Goal: Task Accomplishment & Management: Manage account settings

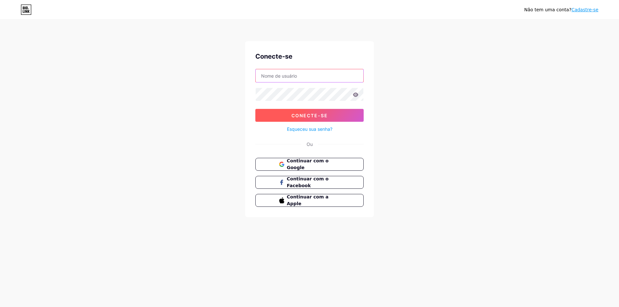
type input "veronyceprodutinhos"
click at [318, 115] on font "Conecte-se" at bounding box center [309, 115] width 36 height 5
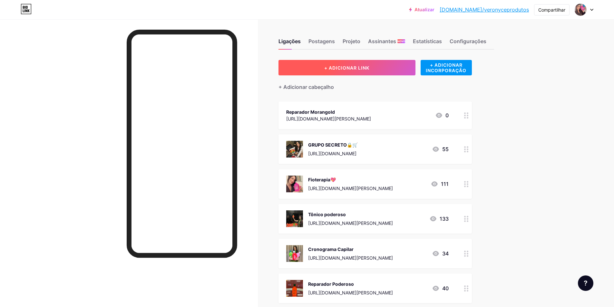
click at [346, 68] on font "+ ADICIONAR LINK" at bounding box center [346, 67] width 45 height 5
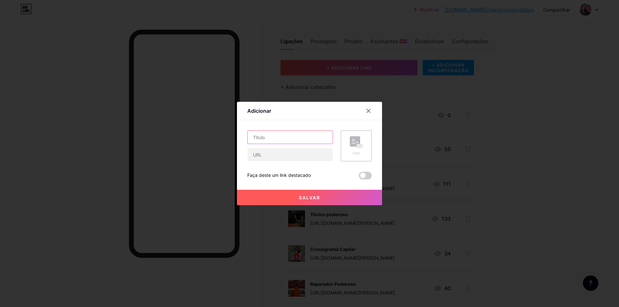
click at [275, 140] on input "text" at bounding box center [290, 137] width 85 height 13
click at [269, 157] on input "text" at bounding box center [290, 154] width 85 height 13
paste input "[URL][DOMAIN_NAME][PERSON_NAME]"
type input "[URL][DOMAIN_NAME][PERSON_NAME]"
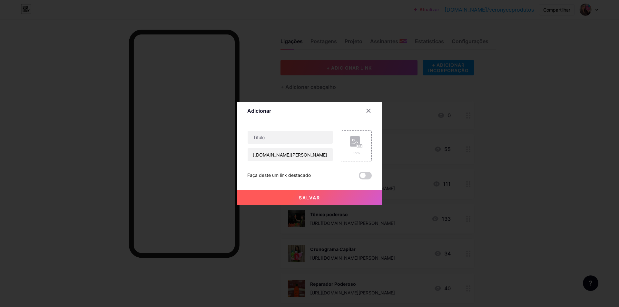
scroll to position [0, 0]
click at [311, 142] on input "text" at bounding box center [290, 137] width 85 height 13
type input "Esfoliante De Manga"
click at [341, 201] on button "Salvar" at bounding box center [309, 197] width 145 height 15
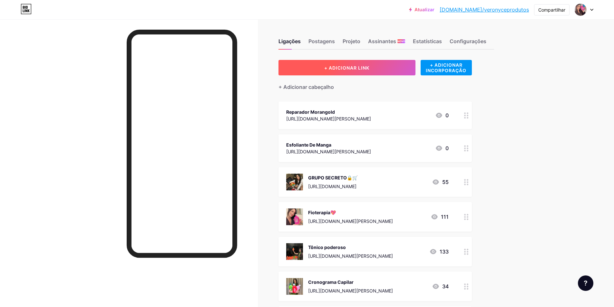
click at [356, 73] on button "+ ADICIONAR LINK" at bounding box center [347, 67] width 137 height 15
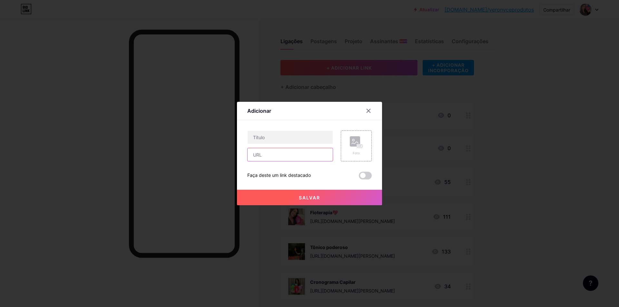
click at [288, 156] on input "text" at bounding box center [290, 154] width 85 height 13
paste input "[URL][DOMAIN_NAME][PERSON_NAME]"
type input "[URL][DOMAIN_NAME][PERSON_NAME]"
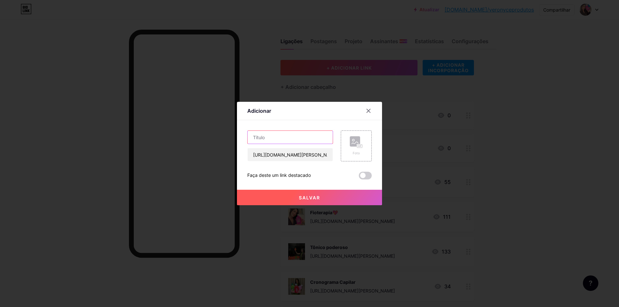
click at [291, 140] on input "text" at bounding box center [290, 137] width 85 height 13
type input "Shampoo e condicionador Girasow"
click at [327, 200] on button "Salvar" at bounding box center [309, 197] width 145 height 15
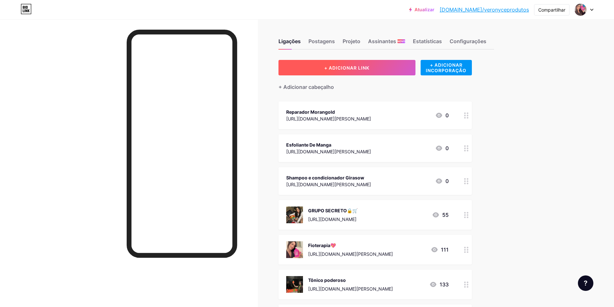
click at [363, 68] on font "+ ADICIONAR LINK" at bounding box center [346, 67] width 45 height 5
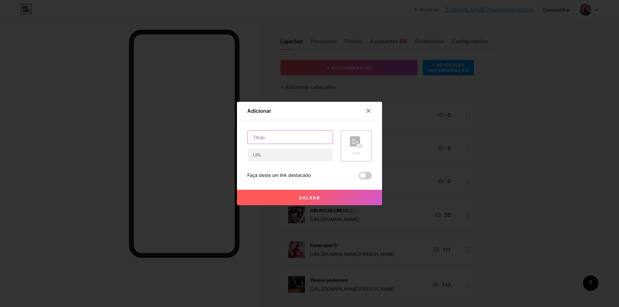
click at [278, 142] on input "text" at bounding box center [290, 137] width 85 height 13
type input "Mascara Girassow"
click at [272, 152] on input "text" at bounding box center [290, 154] width 85 height 13
paste input "[URL][DOMAIN_NAME][PERSON_NAME]"
click at [285, 157] on input "[URL][DOMAIN_NAME][PERSON_NAME]" at bounding box center [290, 154] width 85 height 13
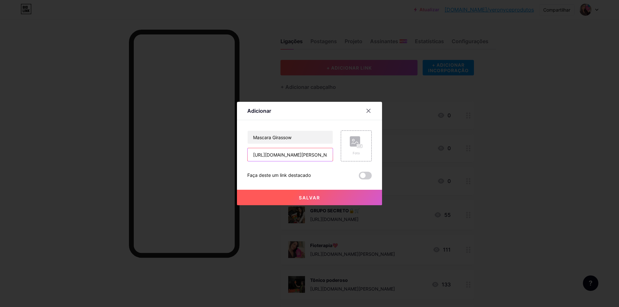
scroll to position [0, 28]
type input "[URL][DOMAIN_NAME][PERSON_NAME]"
click at [304, 196] on font "Salvar" at bounding box center [309, 197] width 21 height 5
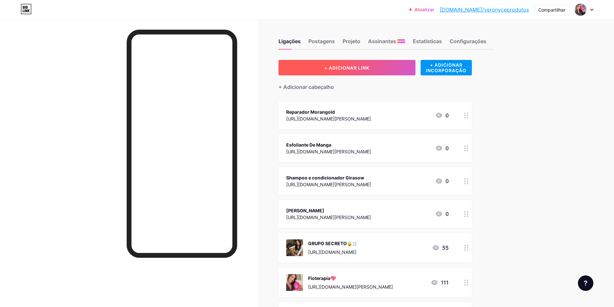
click at [311, 70] on button "+ ADICIONAR LINK" at bounding box center [347, 67] width 137 height 15
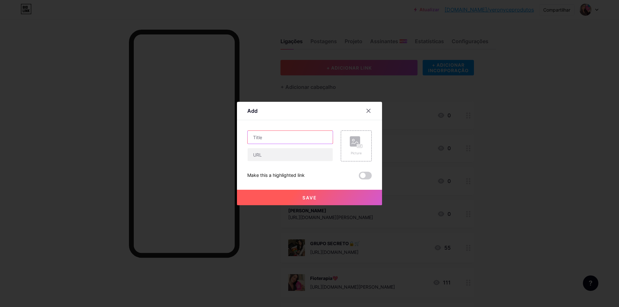
click at [273, 138] on input "text" at bounding box center [290, 137] width 85 height 13
type input "p"
type input "Perfume N4"
click at [263, 157] on input "text" at bounding box center [290, 154] width 85 height 13
click at [271, 155] on input "text" at bounding box center [290, 154] width 85 height 13
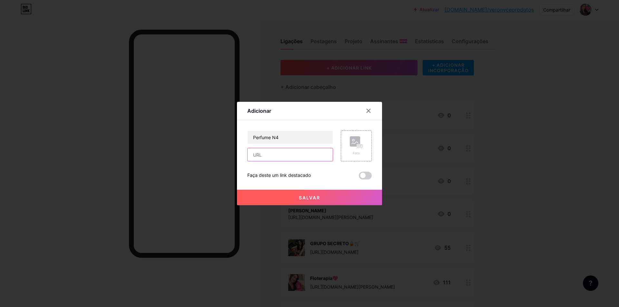
paste input "[URL][DOMAIN_NAME][PERSON_NAME]"
type input "[URL][DOMAIN_NAME][PERSON_NAME]"
click at [303, 197] on font "Salvar" at bounding box center [309, 197] width 21 height 5
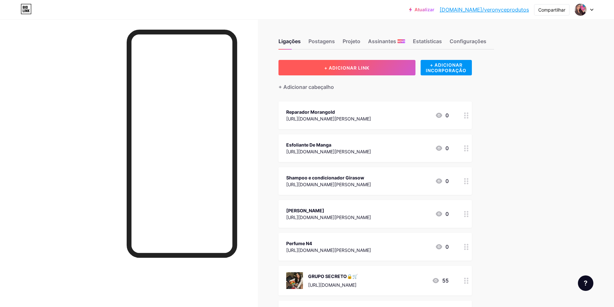
click at [339, 70] on font "+ ADICIONAR LINK" at bounding box center [346, 67] width 45 height 5
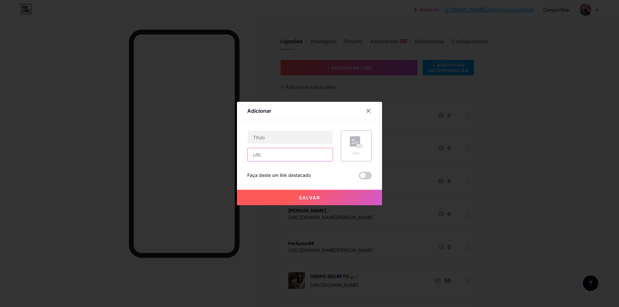
click at [268, 153] on input "text" at bounding box center [290, 154] width 85 height 13
paste input "[URL][DOMAIN_NAME][PERSON_NAME]"
type input "[URL][DOMAIN_NAME][PERSON_NAME]"
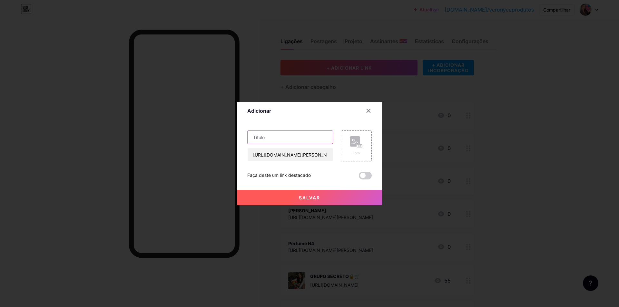
click at [266, 138] on input "text" at bounding box center [290, 137] width 85 height 13
type input "s"
type input "Shampoo e [PERSON_NAME]"
click at [317, 195] on font "Salvar" at bounding box center [309, 197] width 21 height 5
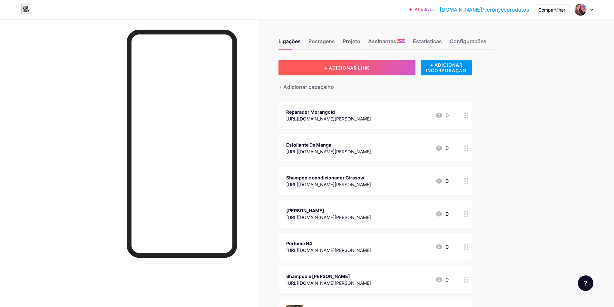
click at [342, 68] on font "+ ADICIONAR LINK" at bounding box center [346, 67] width 45 height 5
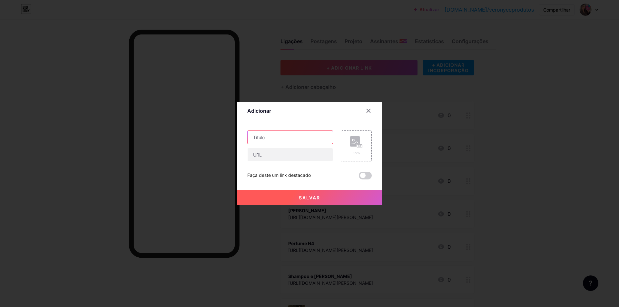
click at [256, 140] on input "text" at bounding box center [290, 137] width 85 height 13
click at [262, 161] on input "text" at bounding box center [290, 154] width 85 height 13
paste input "[URL][DOMAIN_NAME][PERSON_NAME]"
type input "[URL][DOMAIN_NAME][PERSON_NAME]"
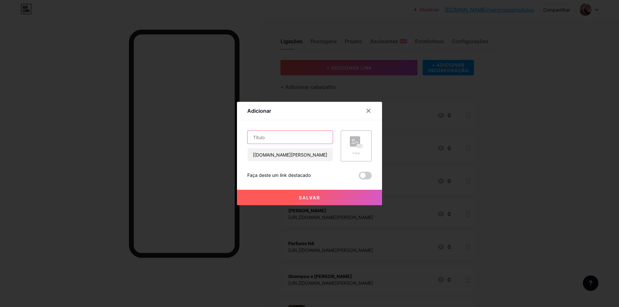
scroll to position [0, 0]
click at [264, 143] on input "text" at bounding box center [290, 137] width 85 height 13
type input "Mascara Calmomila"
click at [301, 202] on button "Salvar" at bounding box center [309, 197] width 145 height 15
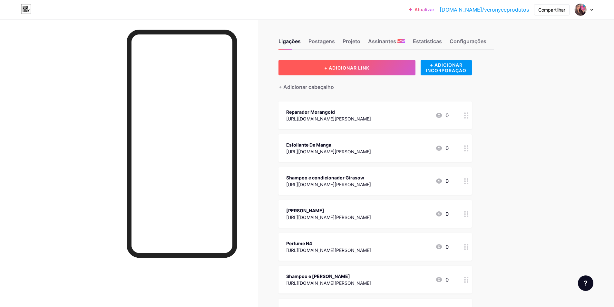
click at [327, 66] on font "+ ADICIONAR LINK" at bounding box center [346, 67] width 45 height 5
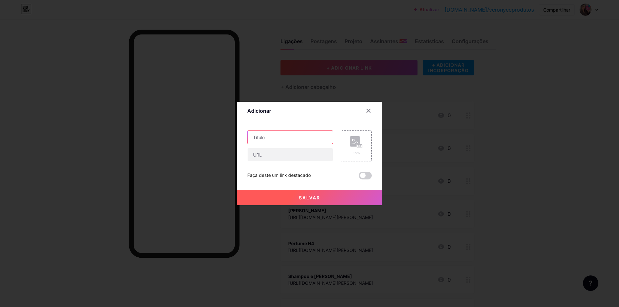
click at [268, 133] on input "text" at bounding box center [290, 137] width 85 height 13
paste input "[URL][DOMAIN_NAME][PERSON_NAME]"
type input "[URL][DOMAIN_NAME][PERSON_NAME]"
click at [290, 160] on input "text" at bounding box center [290, 154] width 85 height 13
paste input "[URL][DOMAIN_NAME][PERSON_NAME]"
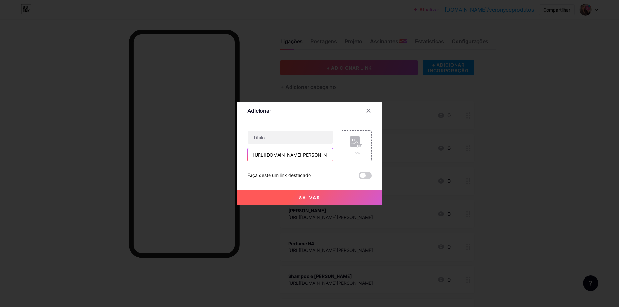
scroll to position [0, 26]
type input "[URL][DOMAIN_NAME][PERSON_NAME]"
click at [289, 143] on input "text" at bounding box center [290, 137] width 85 height 13
type input "l"
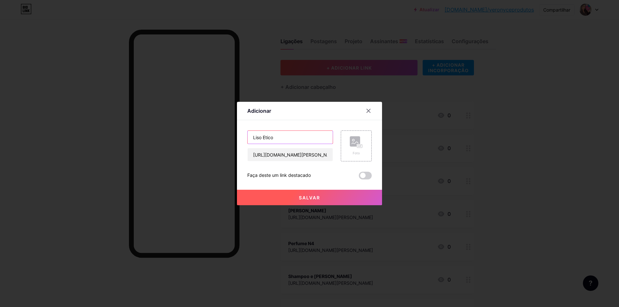
type input "Liso Etico"
click at [302, 200] on font "Salvar" at bounding box center [309, 197] width 21 height 5
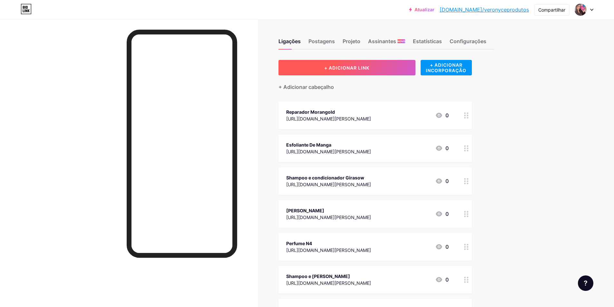
click at [341, 68] on font "+ ADICIONAR LINK" at bounding box center [346, 67] width 45 height 5
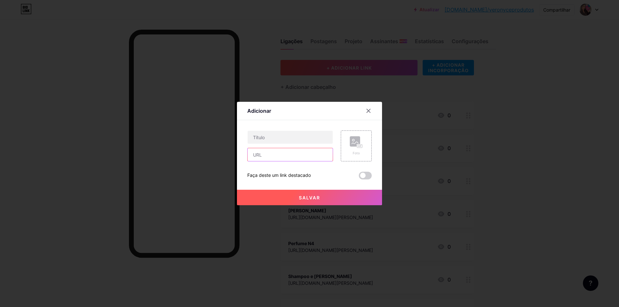
click at [261, 156] on input "text" at bounding box center [290, 154] width 85 height 13
paste input "[URL][DOMAIN_NAME][PERSON_NAME]"
type input "[URL][DOMAIN_NAME][PERSON_NAME]"
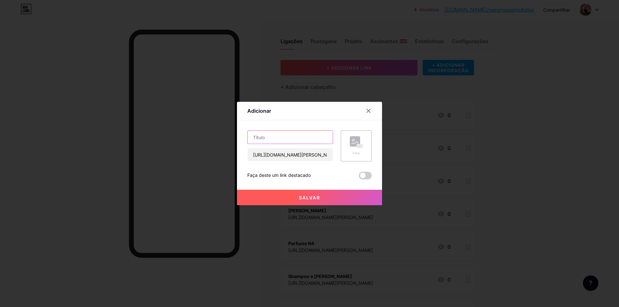
click at [263, 138] on input "text" at bounding box center [290, 137] width 85 height 13
type input "Goma Poderosuda Iogurte"
click at [293, 191] on button "Salvar" at bounding box center [309, 197] width 145 height 15
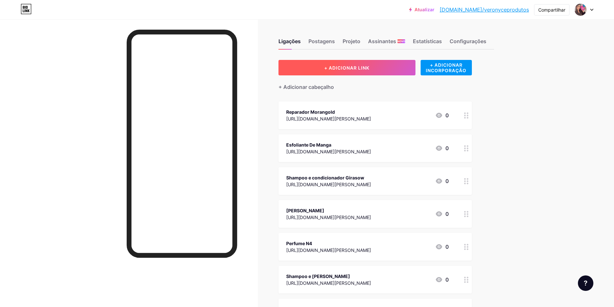
click at [388, 65] on button "+ ADICIONAR LINK" at bounding box center [347, 67] width 137 height 15
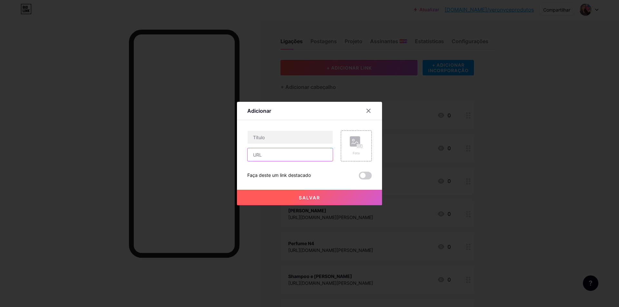
click at [261, 158] on input "text" at bounding box center [290, 154] width 85 height 13
paste input "[URL][DOMAIN_NAME][PERSON_NAME]"
type input "[URL][DOMAIN_NAME][PERSON_NAME]"
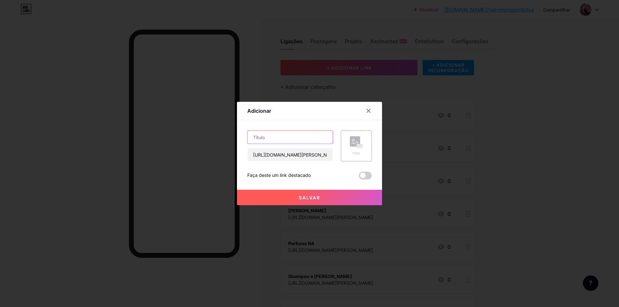
click at [262, 143] on input "text" at bounding box center [290, 137] width 85 height 13
click at [252, 138] on input "Creatinuda Melancia" at bounding box center [290, 137] width 85 height 13
type input "60 Gomas Creatinuda Melancia"
click at [296, 197] on button "Salvar" at bounding box center [309, 197] width 145 height 15
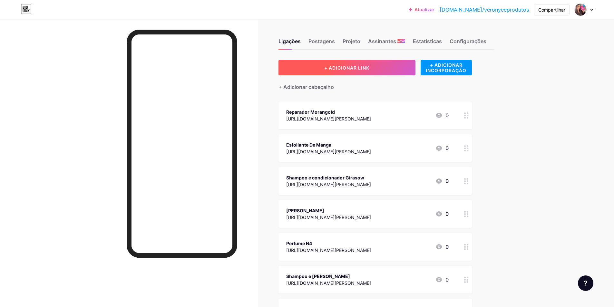
click at [321, 68] on button "+ ADICIONAR LINK" at bounding box center [347, 67] width 137 height 15
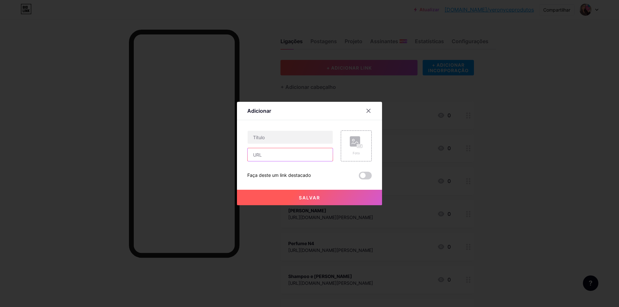
click at [275, 155] on input "text" at bounding box center [290, 154] width 85 height 13
paste input "[URL][DOMAIN_NAME][PERSON_NAME]"
type input "[URL][DOMAIN_NAME][PERSON_NAME]"
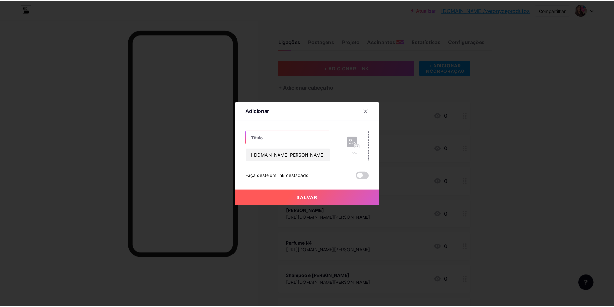
scroll to position [0, 0]
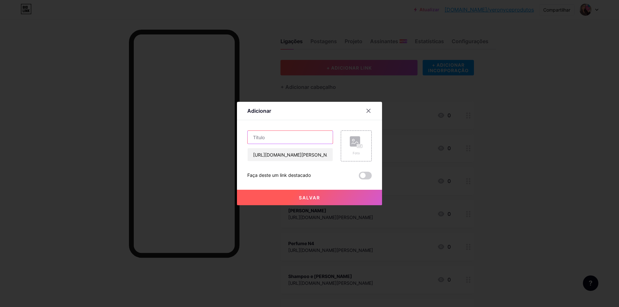
click at [250, 136] on input "text" at bounding box center [290, 137] width 85 height 13
click at [251, 136] on input "Melatonuda Maracuja" at bounding box center [290, 137] width 85 height 13
type input "[PERSON_NAME] Maracuja"
click at [295, 195] on button "Salvar" at bounding box center [309, 197] width 145 height 15
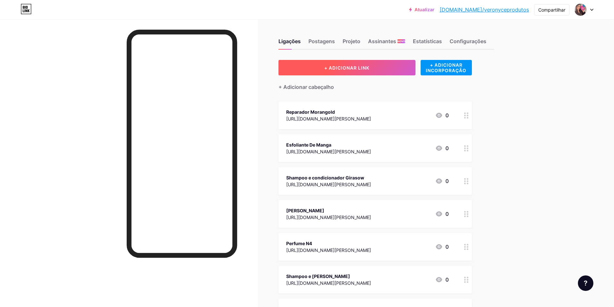
click at [318, 66] on button "+ ADICIONAR LINK" at bounding box center [347, 67] width 137 height 15
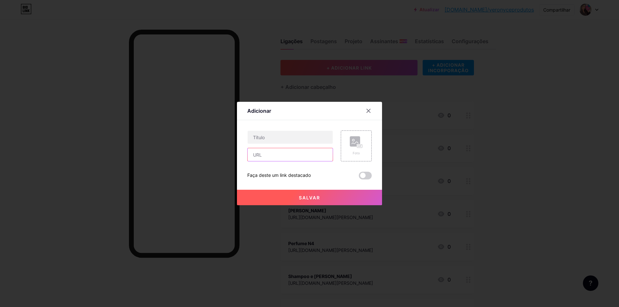
click at [259, 157] on input "text" at bounding box center [290, 154] width 85 height 13
paste input "[URL][DOMAIN_NAME][PERSON_NAME]"
type input "[URL][DOMAIN_NAME][PERSON_NAME]"
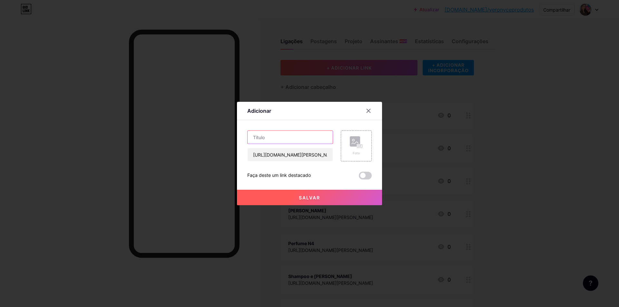
click at [264, 139] on input "text" at bounding box center [290, 137] width 85 height 13
type input "Receitinha Obrigatoria"
click at [298, 201] on button "Salvar" at bounding box center [309, 197] width 145 height 15
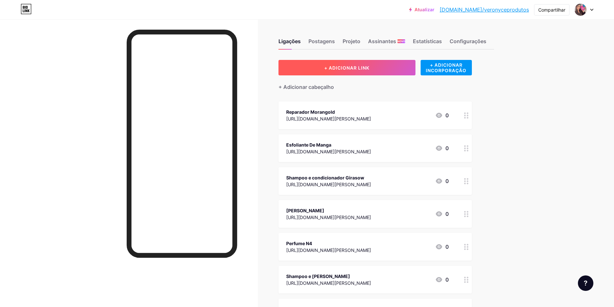
click at [370, 66] on font "+ ADICIONAR LINK" at bounding box center [346, 67] width 45 height 5
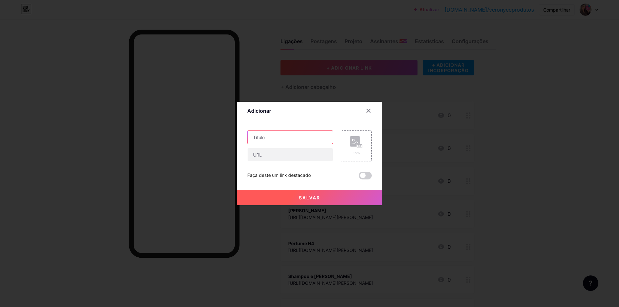
click at [262, 143] on input "text" at bounding box center [290, 137] width 85 height 13
paste input "[URL][DOMAIN_NAME][PERSON_NAME]"
click at [258, 158] on input "[URL][DOMAIN_NAME][PERSON_NAME]" at bounding box center [290, 154] width 85 height 13
type input "[URL][DOMAIN_NAME][PERSON_NAME]"
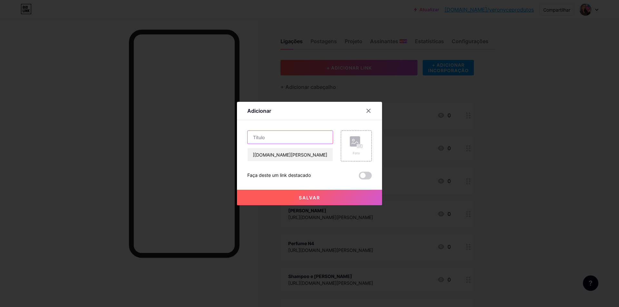
scroll to position [0, 0]
click at [272, 141] on input "text" at bounding box center [290, 137] width 85 height 13
click at [270, 137] on input "Termogenico" at bounding box center [290, 137] width 85 height 13
type input "Termogênico"
click at [313, 198] on font "Salvar" at bounding box center [309, 197] width 21 height 5
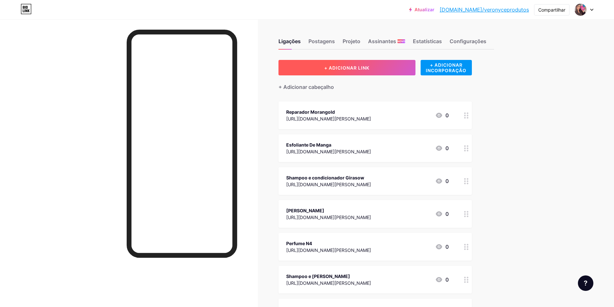
click at [327, 67] on font "+ ADICIONAR LINK" at bounding box center [346, 67] width 45 height 5
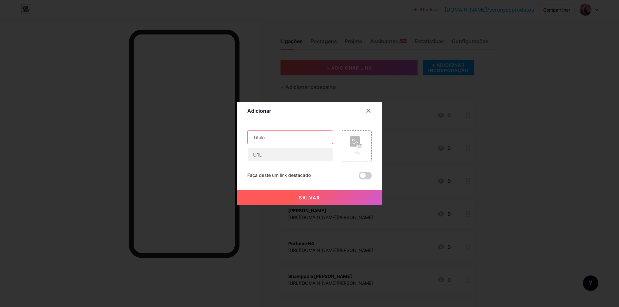
click at [263, 136] on input "text" at bounding box center [290, 137] width 85 height 13
type input "p"
type input "Pre-Soneca Extreme Gold"
click at [265, 154] on input "text" at bounding box center [290, 154] width 85 height 13
click at [276, 156] on input "text" at bounding box center [290, 154] width 85 height 13
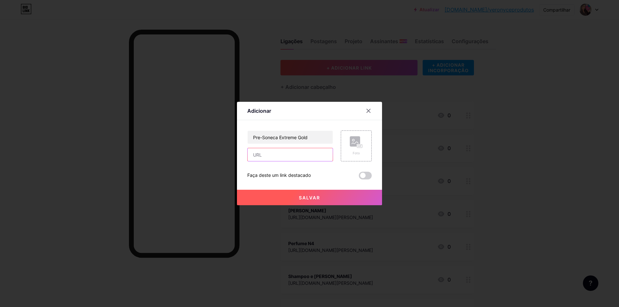
paste input "[URL][DOMAIN_NAME][PERSON_NAME]"
type input "[URL][DOMAIN_NAME][PERSON_NAME]"
click at [304, 201] on button "Salvar" at bounding box center [309, 197] width 145 height 15
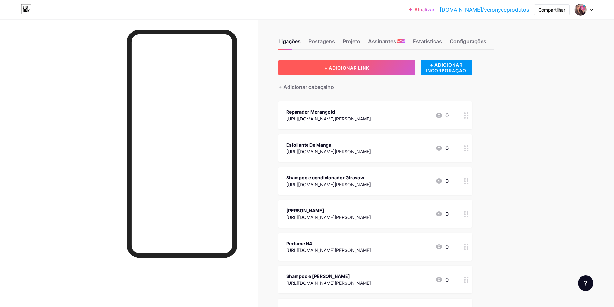
click at [335, 69] on font "+ ADICIONAR LINK" at bounding box center [346, 67] width 45 height 5
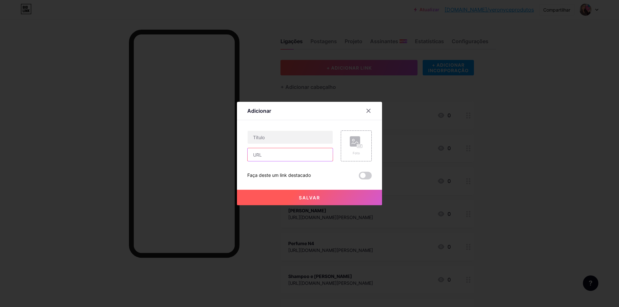
click at [259, 154] on input "text" at bounding box center [290, 154] width 85 height 13
paste input "[URL][DOMAIN_NAME][PERSON_NAME]"
type input "[URL][DOMAIN_NAME][PERSON_NAME]"
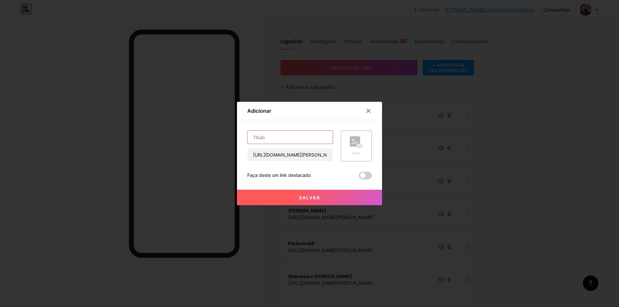
click at [266, 137] on input "text" at bounding box center [290, 137] width 85 height 13
type input "s"
type input "Sem Docin"
click at [310, 198] on font "Salvar" at bounding box center [309, 197] width 21 height 5
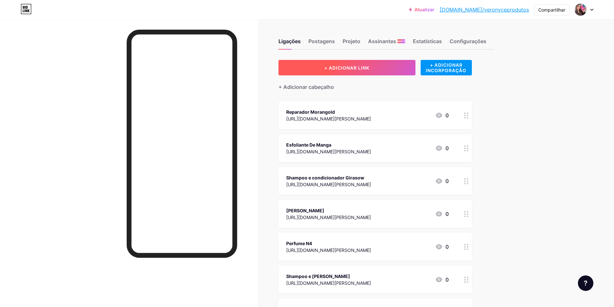
click at [353, 71] on button "+ ADICIONAR LINK" at bounding box center [347, 67] width 137 height 15
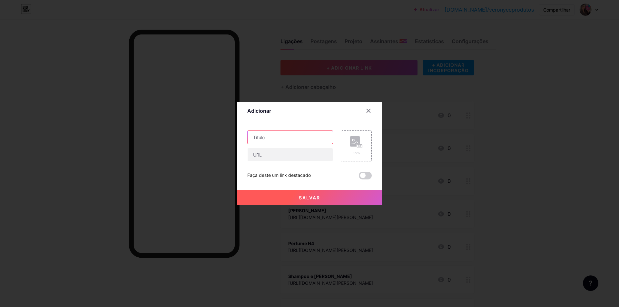
click at [270, 139] on input "text" at bounding box center [290, 137] width 85 height 13
type input "Omega 3"
click at [267, 155] on input "text" at bounding box center [290, 154] width 85 height 13
paste input "[URL][DOMAIN_NAME][PERSON_NAME]"
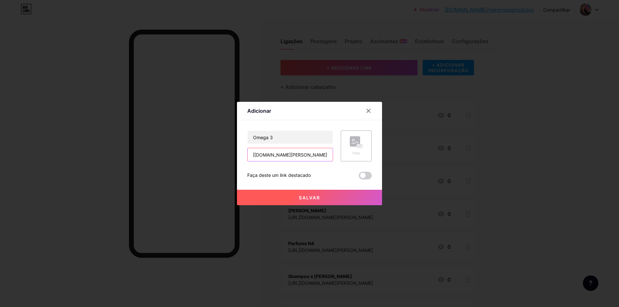
type input "[URL][DOMAIN_NAME][PERSON_NAME]"
click at [299, 198] on font "Salvar" at bounding box center [309, 197] width 21 height 5
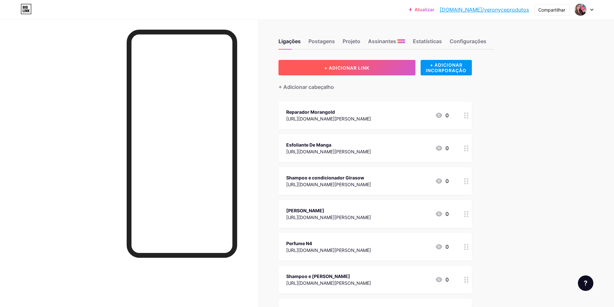
click at [352, 65] on font "+ ADICIONAR LINK" at bounding box center [346, 67] width 45 height 5
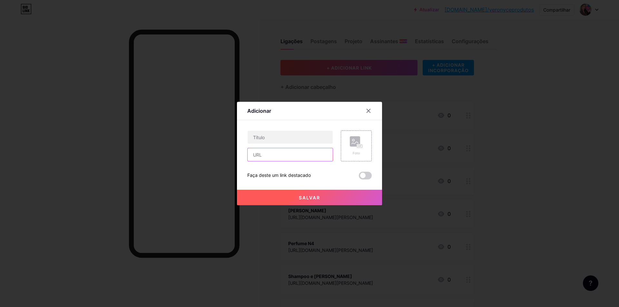
click at [293, 155] on input "text" at bounding box center [290, 154] width 85 height 13
paste input "[URL][DOMAIN_NAME][PERSON_NAME]"
type input "[URL][DOMAIN_NAME][PERSON_NAME]"
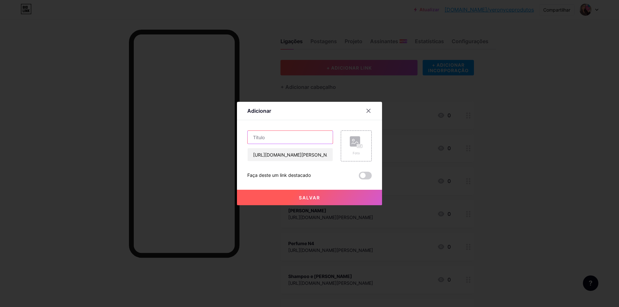
click at [271, 138] on input "text" at bounding box center [290, 137] width 85 height 13
type input "Pós Treinao Uva"
click at [311, 197] on font "Salvar" at bounding box center [309, 197] width 21 height 5
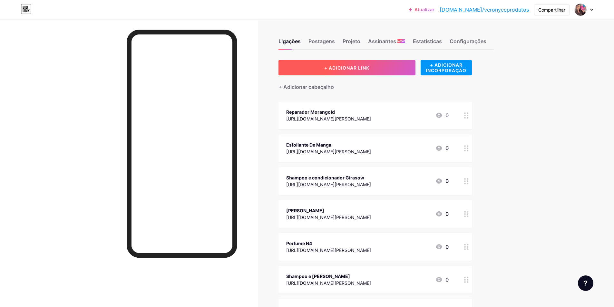
click at [361, 69] on font "+ ADICIONAR LINK" at bounding box center [346, 67] width 45 height 5
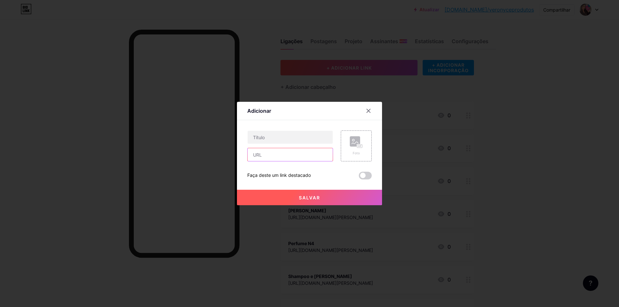
click at [285, 153] on input "text" at bounding box center [290, 154] width 85 height 13
paste input "[URL][DOMAIN_NAME][PERSON_NAME]"
type input "[URL][DOMAIN_NAME][PERSON_NAME]"
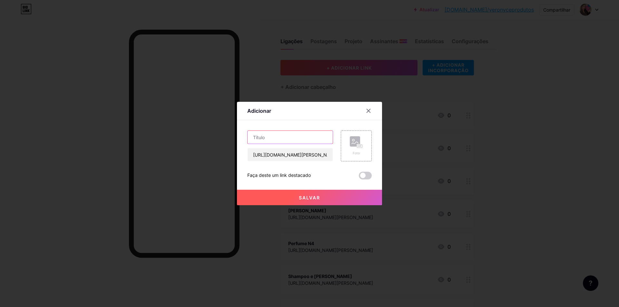
click at [278, 139] on input "text" at bounding box center [290, 137] width 85 height 13
type input "Pós Treinao Maçã Verde"
click at [339, 202] on button "Salvar" at bounding box center [309, 197] width 145 height 15
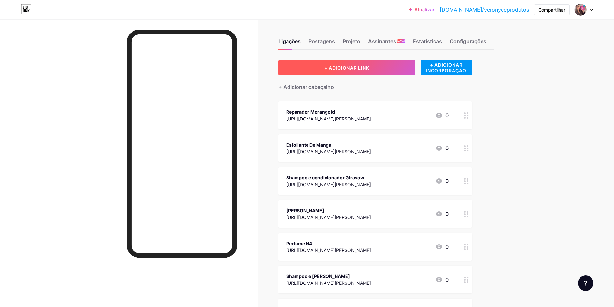
click at [351, 71] on button "+ ADICIONAR LINK" at bounding box center [347, 67] width 137 height 15
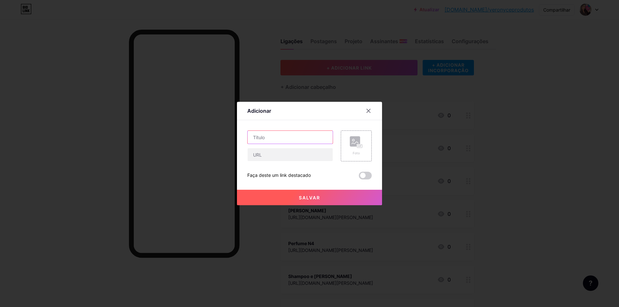
click at [263, 139] on input "text" at bounding box center [290, 137] width 85 height 13
click at [267, 154] on input "text" at bounding box center [290, 154] width 85 height 13
click at [303, 156] on input "text" at bounding box center [290, 154] width 85 height 13
paste input "[URL][DOMAIN_NAME][PERSON_NAME]"
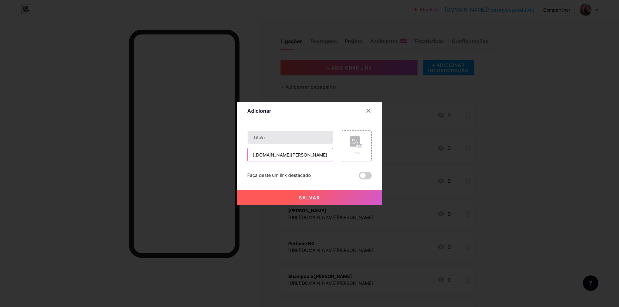
type input "[URL][DOMAIN_NAME][PERSON_NAME]"
click at [284, 137] on input "text" at bounding box center [290, 137] width 85 height 13
type input "Creatina Poderosa"
click at [325, 198] on button "Salvar" at bounding box center [309, 197] width 145 height 15
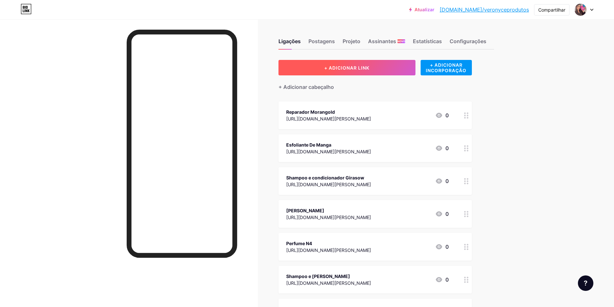
click at [330, 70] on font "+ ADICIONAR LINK" at bounding box center [346, 67] width 45 height 5
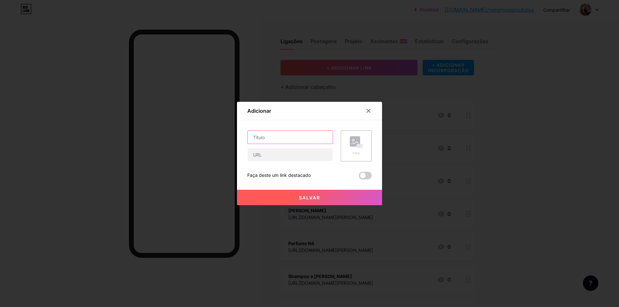
click at [256, 141] on input "text" at bounding box center [290, 137] width 85 height 13
click at [281, 140] on input "[PERSON_NAME]" at bounding box center [290, 137] width 85 height 13
type input "Pré Treino Uva"
click at [277, 152] on input "text" at bounding box center [290, 154] width 85 height 13
paste input "[URL][DOMAIN_NAME][PERSON_NAME]"
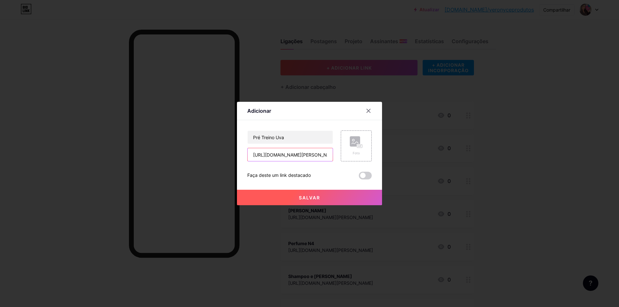
scroll to position [0, 26]
type input "[URL][DOMAIN_NAME][PERSON_NAME]"
click at [310, 195] on font "Salvar" at bounding box center [309, 197] width 21 height 5
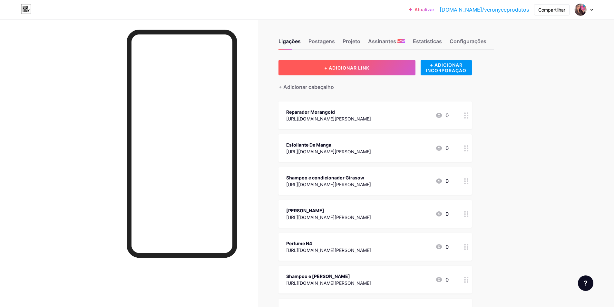
click at [306, 64] on button "+ ADICIONAR LINK" at bounding box center [347, 67] width 137 height 15
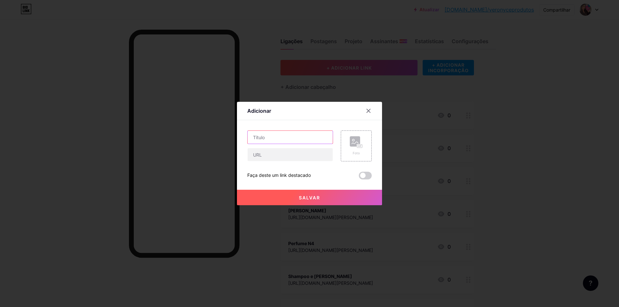
click at [279, 136] on input "text" at bounding box center [290, 137] width 85 height 13
type input "Pré Treino Maçã Verde"
click at [299, 198] on font "Salvar" at bounding box center [309, 197] width 21 height 5
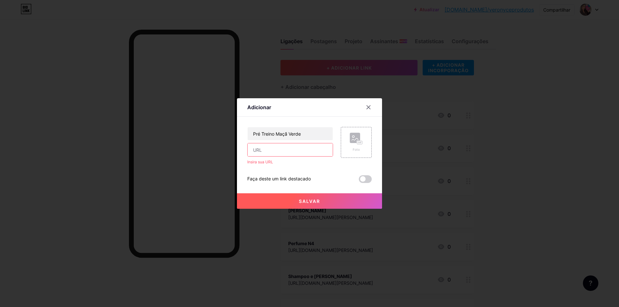
click at [262, 150] on input "text" at bounding box center [290, 149] width 85 height 13
paste input "[URL][DOMAIN_NAME][PERSON_NAME]"
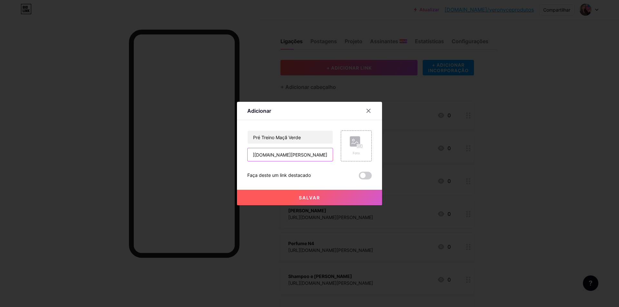
type input "[URL][DOMAIN_NAME][PERSON_NAME]"
click at [307, 195] on font "Salvar" at bounding box center [309, 197] width 21 height 5
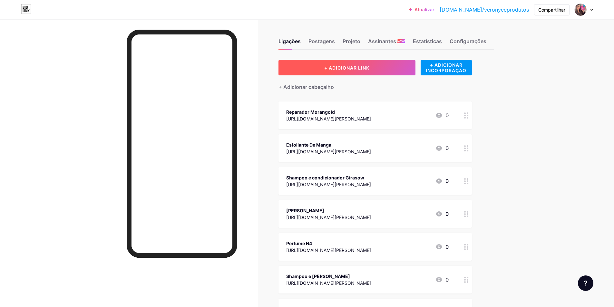
click at [338, 69] on font "+ ADICIONAR LINK" at bounding box center [346, 67] width 45 height 5
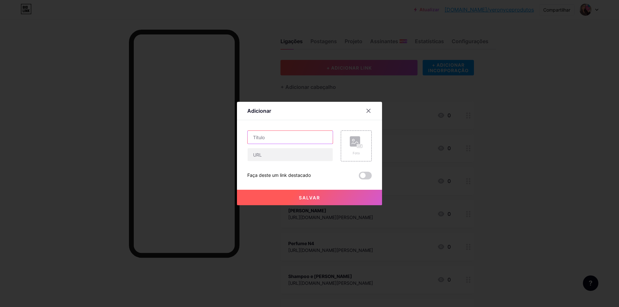
click at [249, 139] on input "text" at bounding box center [290, 137] width 85 height 13
type input "Whey Cookies And Cream"
click at [303, 158] on input "text" at bounding box center [290, 154] width 85 height 13
paste input "[URL][DOMAIN_NAME][PERSON_NAME]"
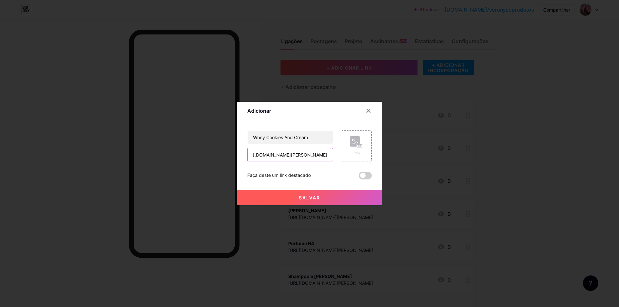
type input "[URL][DOMAIN_NAME][PERSON_NAME]"
click at [307, 199] on font "Salvar" at bounding box center [309, 197] width 21 height 5
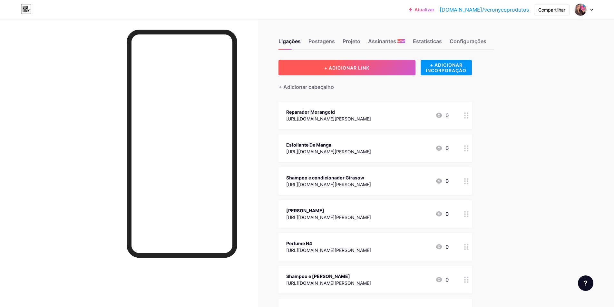
click at [364, 67] on font "+ ADICIONAR LINK" at bounding box center [346, 67] width 45 height 5
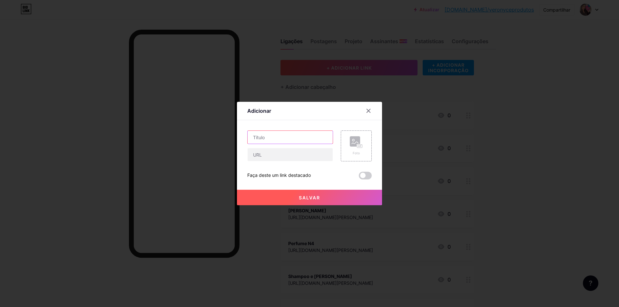
click at [272, 143] on input "text" at bounding box center [290, 137] width 85 height 13
type input "Whey Chocolate Belga"
click at [277, 153] on input "text" at bounding box center [290, 154] width 85 height 13
click at [280, 153] on input "text" at bounding box center [290, 154] width 85 height 13
paste input "[URL][DOMAIN_NAME][PERSON_NAME]"
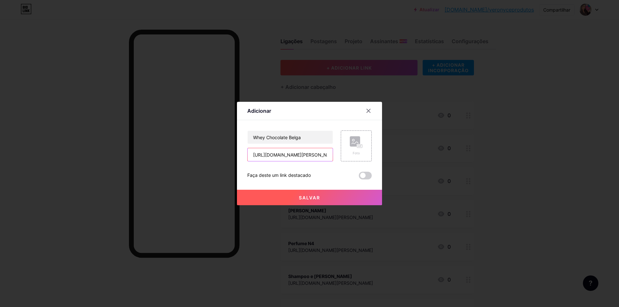
scroll to position [0, 25]
type input "[URL][DOMAIN_NAME][PERSON_NAME]"
click at [311, 197] on font "Salvar" at bounding box center [309, 197] width 21 height 5
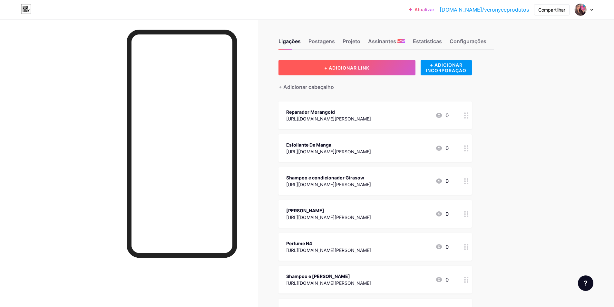
click at [343, 68] on font "+ ADICIONAR LINK" at bounding box center [346, 67] width 45 height 5
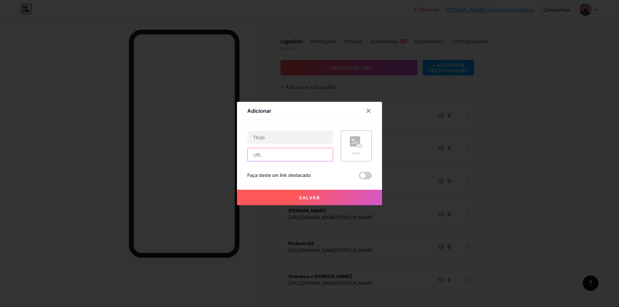
paste input "[URL][DOMAIN_NAME][PERSON_NAME]"
click at [275, 158] on input "[URL][DOMAIN_NAME][PERSON_NAME]" at bounding box center [290, 154] width 85 height 13
type input "[URL][DOMAIN_NAME][PERSON_NAME]"
click at [291, 136] on input "text" at bounding box center [290, 137] width 85 height 13
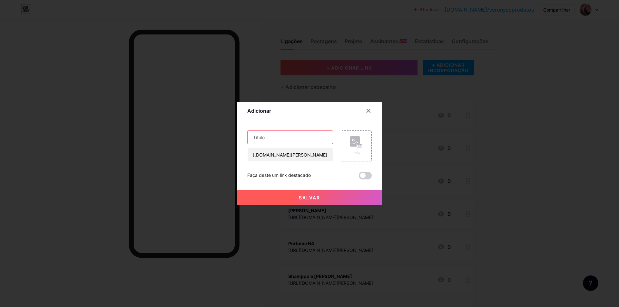
scroll to position [0, 0]
type input "[PERSON_NAME]"
click at [339, 198] on button "Salvar" at bounding box center [309, 197] width 145 height 15
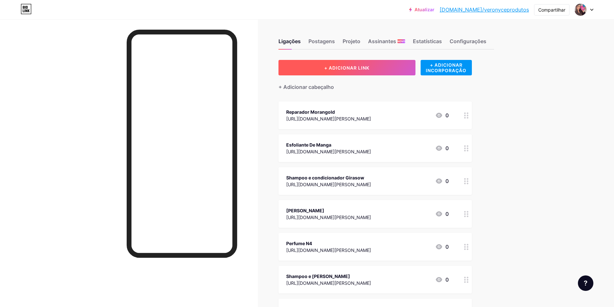
click at [332, 69] on font "+ ADICIONAR LINK" at bounding box center [346, 67] width 45 height 5
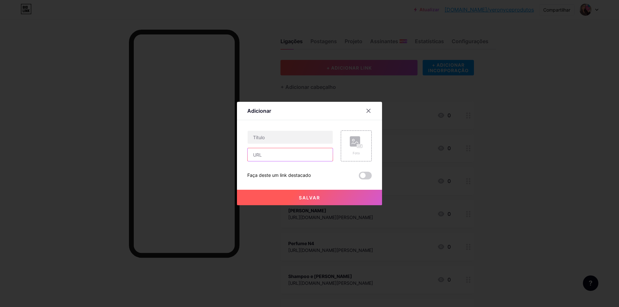
click at [271, 157] on input "text" at bounding box center [290, 154] width 85 height 13
paste input "[URL][DOMAIN_NAME][PERSON_NAME]"
type input "[URL][DOMAIN_NAME][PERSON_NAME]"
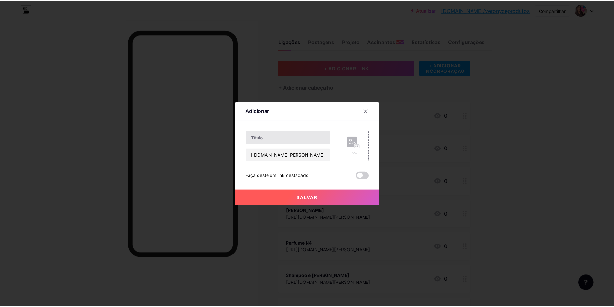
scroll to position [0, 0]
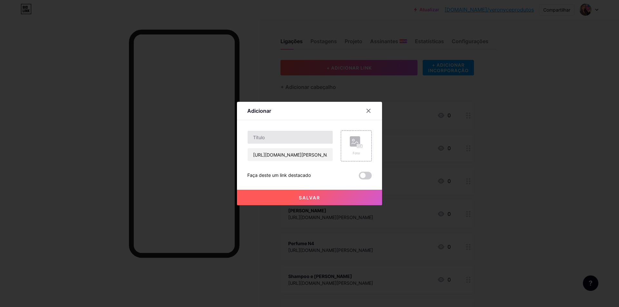
click at [272, 143] on div at bounding box center [290, 138] width 86 height 14
click at [275, 139] on input "text" at bounding box center [290, 137] width 85 height 13
type input "Whey Pinacolada"
click at [334, 200] on button "Salvar" at bounding box center [309, 197] width 145 height 15
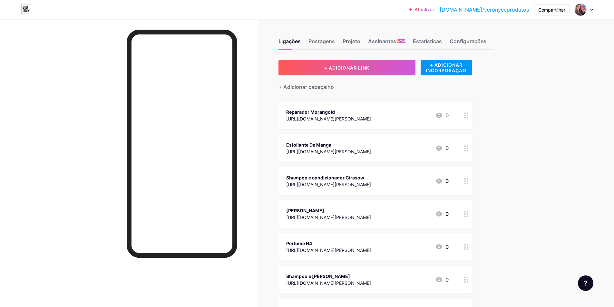
click at [472, 150] on div at bounding box center [466, 148] width 11 height 28
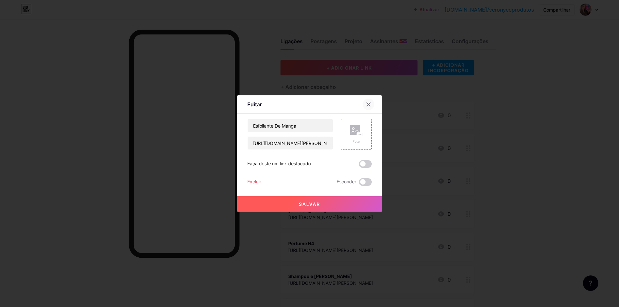
click at [367, 105] on icon at bounding box center [369, 105] width 4 height 4
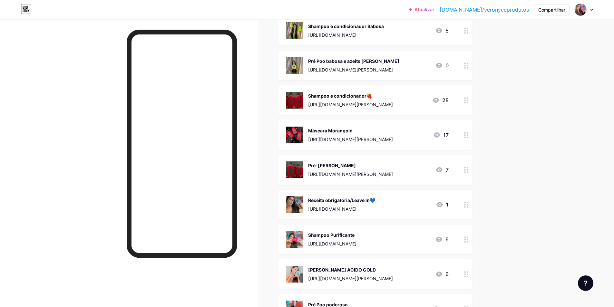
scroll to position [1760, 0]
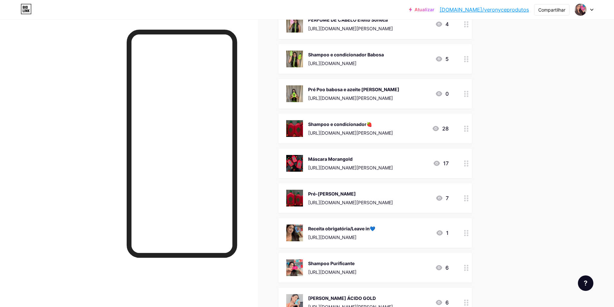
click at [465, 223] on div at bounding box center [466, 233] width 11 height 30
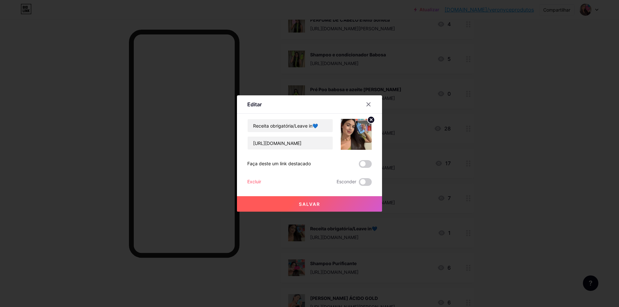
click at [252, 182] on font "Excluir" at bounding box center [254, 181] width 14 height 5
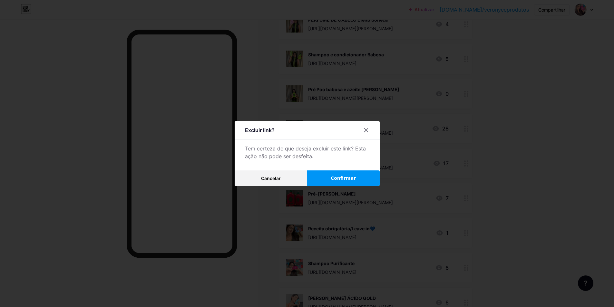
click at [339, 181] on font "Confirmar" at bounding box center [343, 178] width 25 height 5
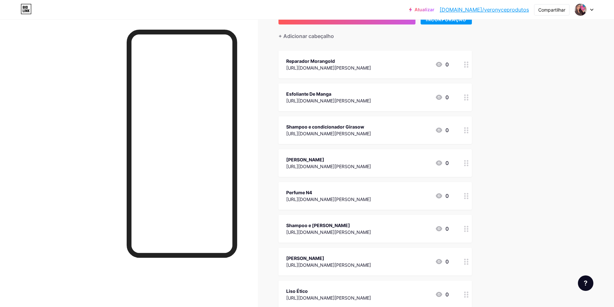
scroll to position [0, 0]
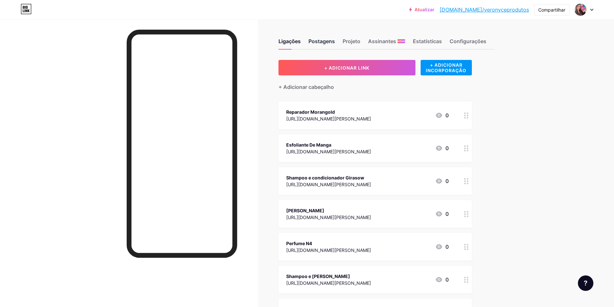
click at [323, 43] on font "Postagens" at bounding box center [322, 41] width 26 height 6
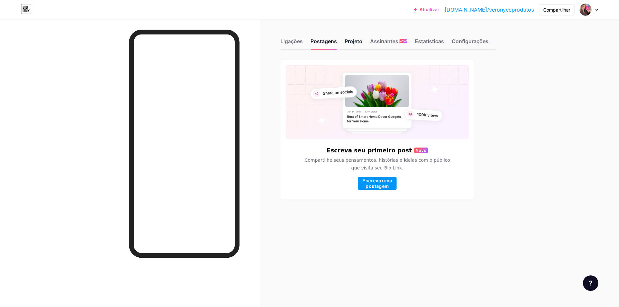
click at [349, 42] on font "Projeto" at bounding box center [354, 41] width 18 height 6
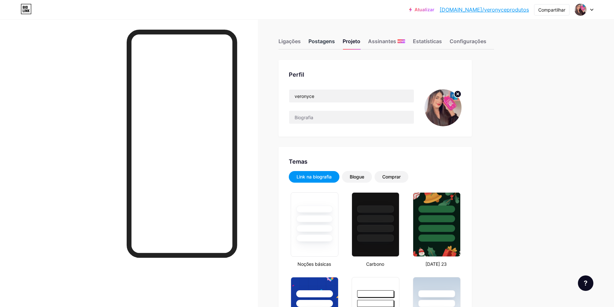
click at [319, 40] on font "Postagens" at bounding box center [322, 41] width 26 height 6
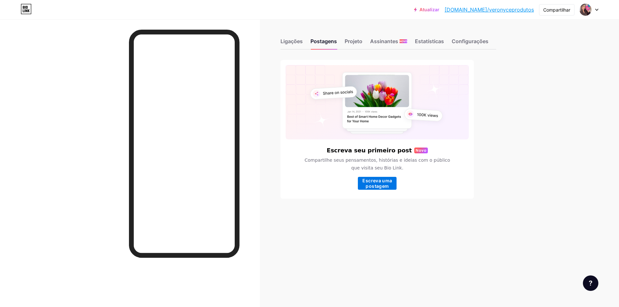
click at [380, 187] on font "Escreva uma postagem" at bounding box center [377, 183] width 30 height 11
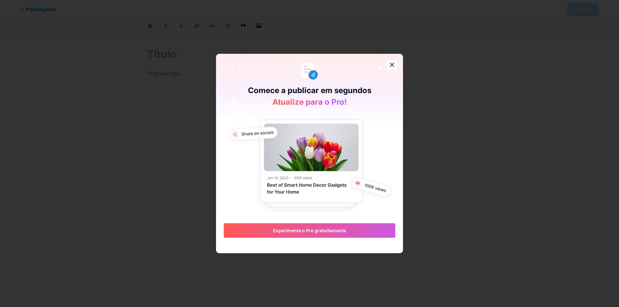
click at [390, 65] on icon at bounding box center [392, 64] width 5 height 5
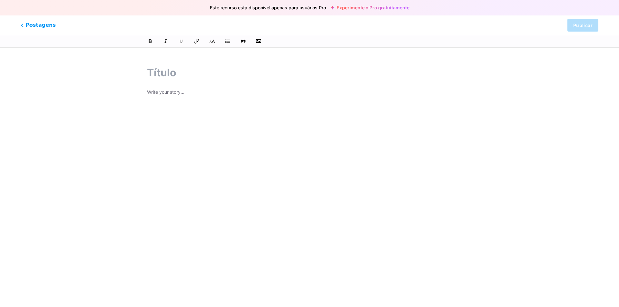
click at [208, 96] on p at bounding box center [309, 92] width 325 height 9
click at [208, 93] on p at bounding box center [309, 92] width 325 height 9
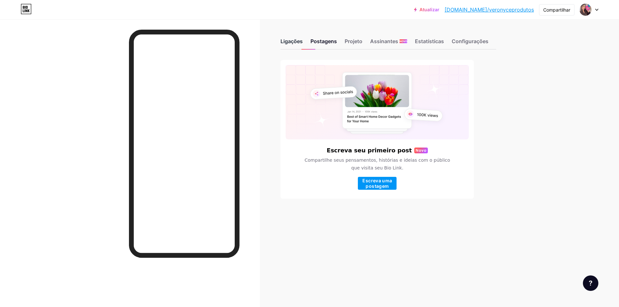
click at [287, 43] on font "Ligações" at bounding box center [292, 41] width 22 height 6
